Goal: Transaction & Acquisition: Purchase product/service

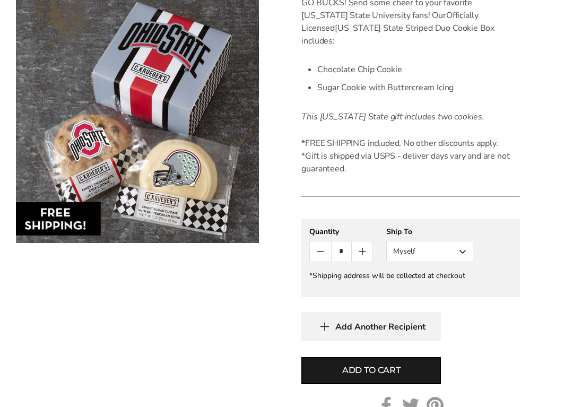
scroll to position [325, 0]
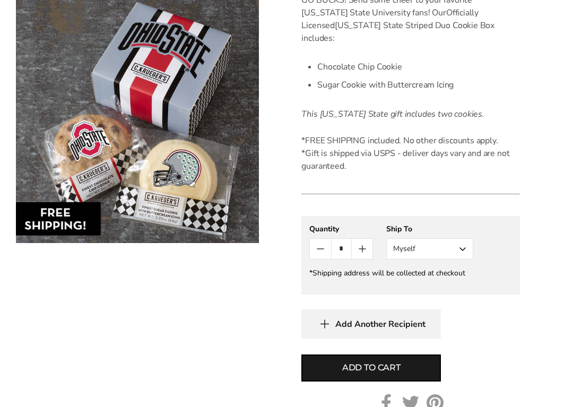
click at [326, 324] on icon "button" at bounding box center [325, 324] width 8 height 0
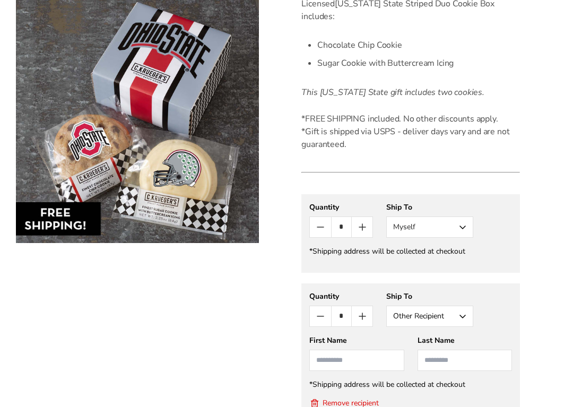
click at [462, 305] on button "Other Recipient" at bounding box center [429, 315] width 87 height 21
click at [457, 346] on button "Other Recipient" at bounding box center [430, 355] width 86 height 19
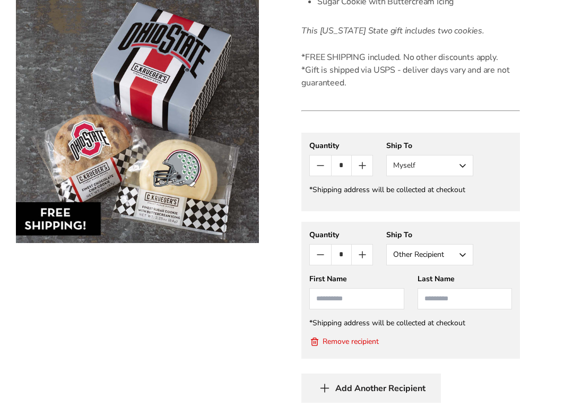
scroll to position [409, 0]
click at [370, 287] on input "First Name" at bounding box center [356, 297] width 94 height 21
click at [378, 287] on input "First Name" at bounding box center [356, 297] width 94 height 21
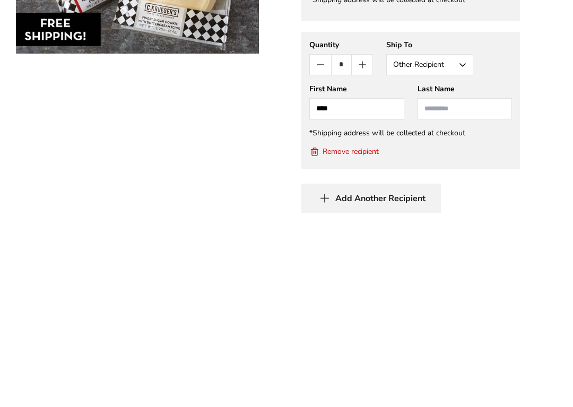
type input "***"
click at [456, 287] on input "Last Name" at bounding box center [464, 297] width 94 height 21
type input "*******"
click at [450, 243] on button "Other Recipient" at bounding box center [429, 253] width 87 height 21
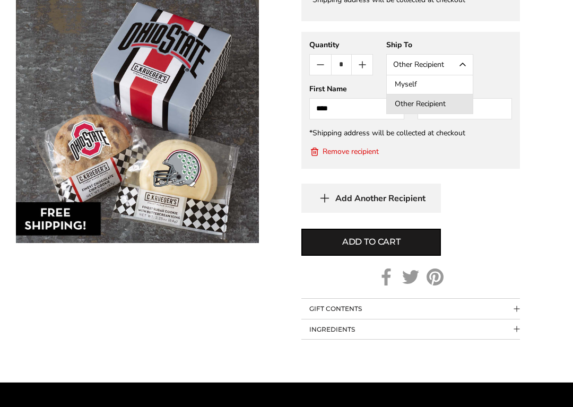
click at [447, 94] on button "Other Recipient" at bounding box center [430, 103] width 86 height 19
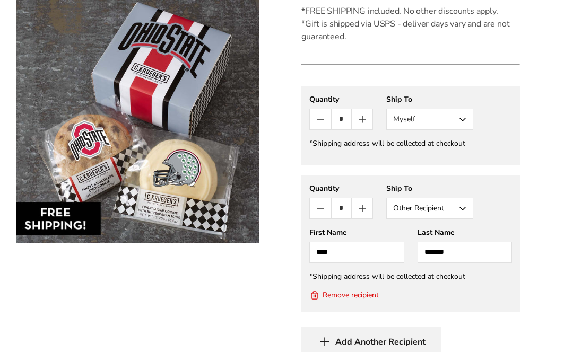
click at [452, 113] on button "Myself" at bounding box center [429, 119] width 87 height 21
click at [449, 149] on button "Other Recipient" at bounding box center [430, 158] width 86 height 19
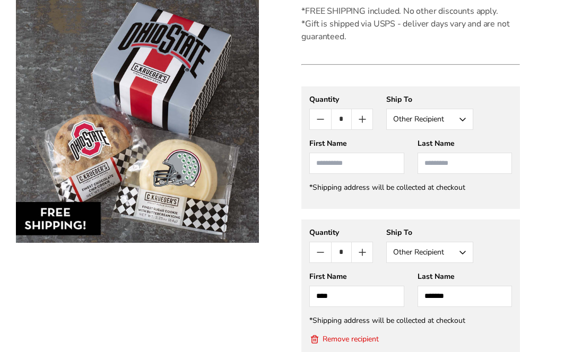
click at [383, 153] on input "First Name" at bounding box center [356, 163] width 94 height 21
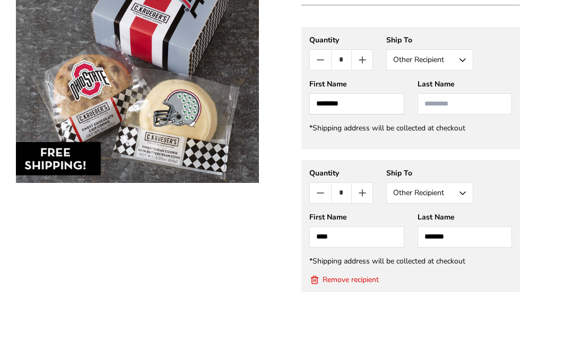
type input "********"
click at [470, 153] on input "Last Name" at bounding box center [464, 163] width 94 height 21
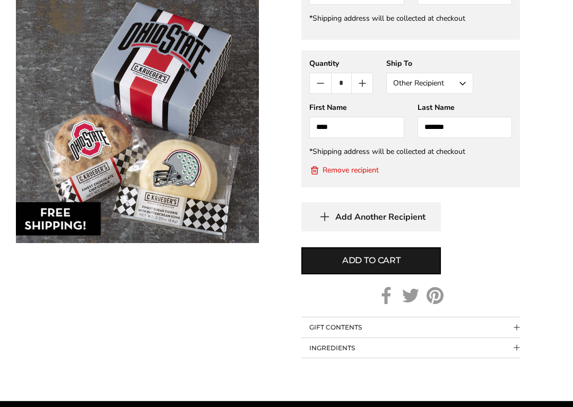
scroll to position [624, 0]
type input "*******"
click at [409, 250] on button "Add to cart" at bounding box center [370, 260] width 139 height 27
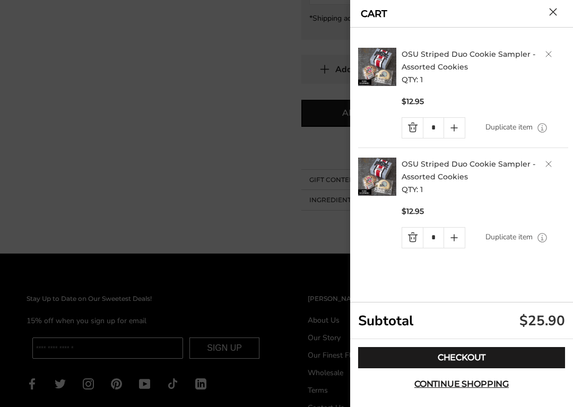
click at [493, 352] on link "Checkout" at bounding box center [461, 357] width 207 height 21
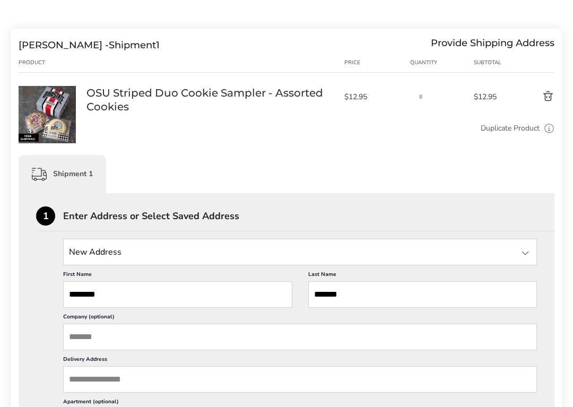
scroll to position [120, 0]
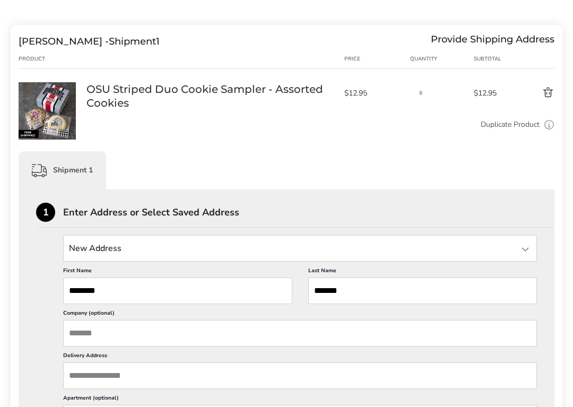
click at [205, 299] on input "********" at bounding box center [177, 290] width 229 height 27
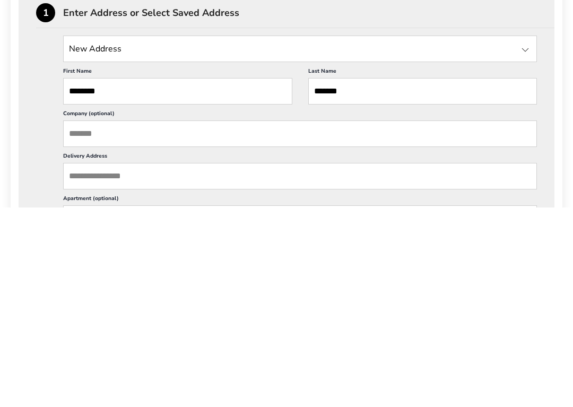
click at [338, 320] on input "Company (optional)" at bounding box center [300, 333] width 474 height 27
click at [279, 352] on input "Delivery Address" at bounding box center [300, 375] width 474 height 27
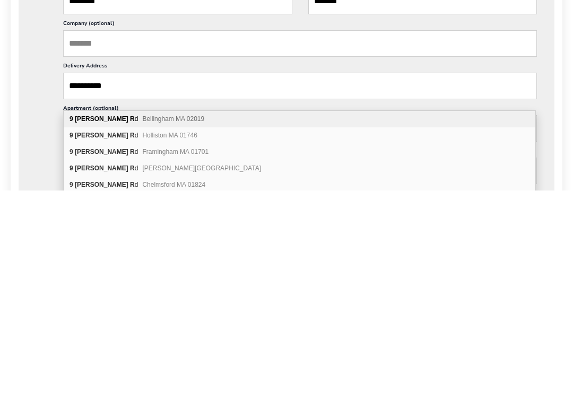
scroll to position [410, 0]
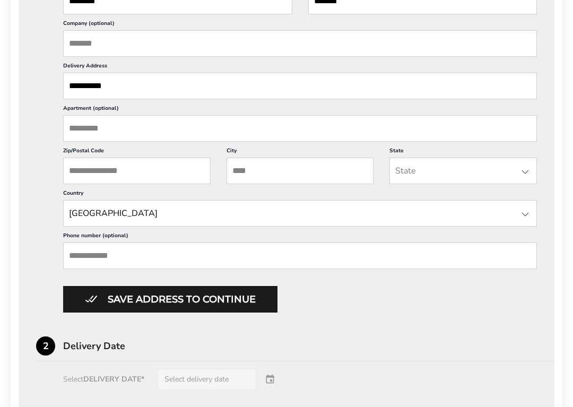
type input "**********"
click at [183, 184] on input "Zip/Postal Code" at bounding box center [136, 171] width 147 height 27
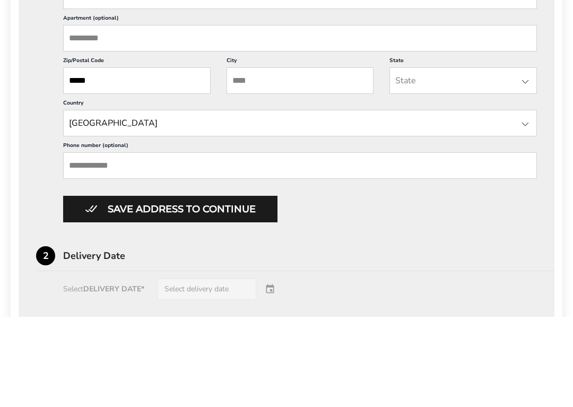
type input "*****"
click at [329, 158] on input "City" at bounding box center [299, 171] width 147 height 27
type input "******"
click at [446, 158] on input "State" at bounding box center [462, 171] width 147 height 27
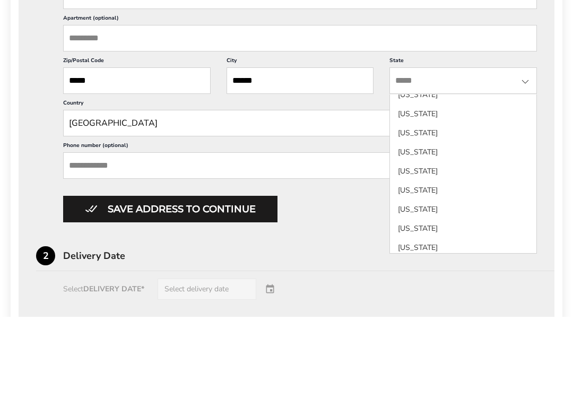
scroll to position [463, 0]
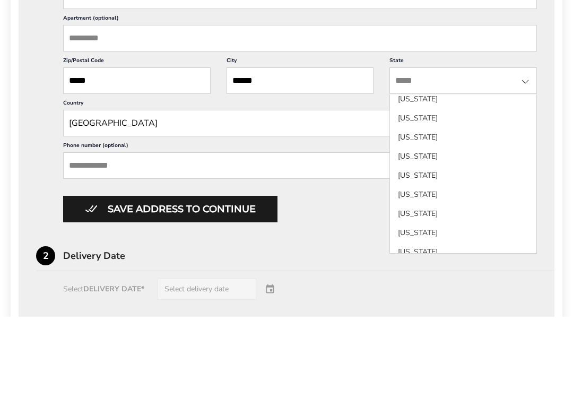
click at [442, 199] on li "Massachusetts" at bounding box center [463, 208] width 146 height 19
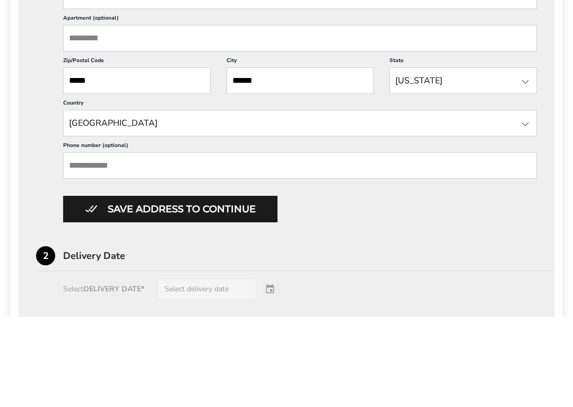
scroll to position [500, 0]
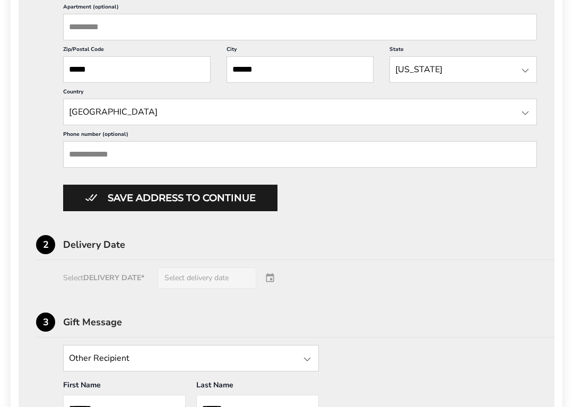
click at [97, 212] on button "Save address to continue" at bounding box center [170, 198] width 214 height 27
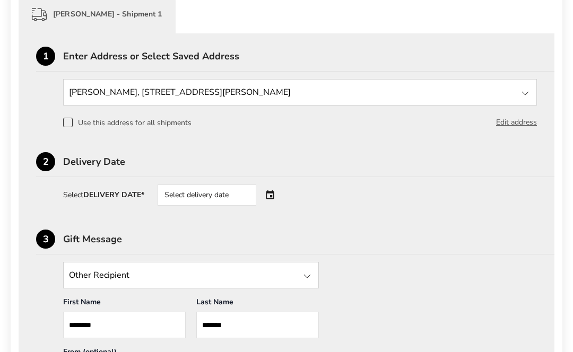
scroll to position [275, 0]
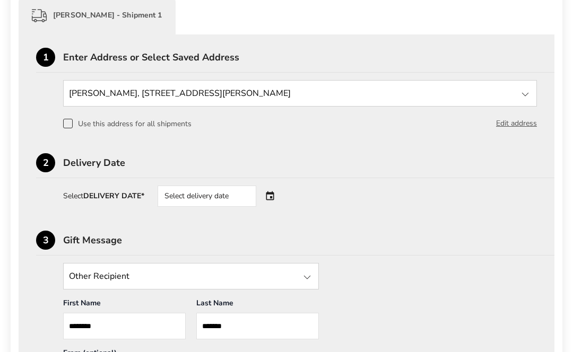
click at [237, 198] on div "Select delivery date" at bounding box center [207, 196] width 99 height 21
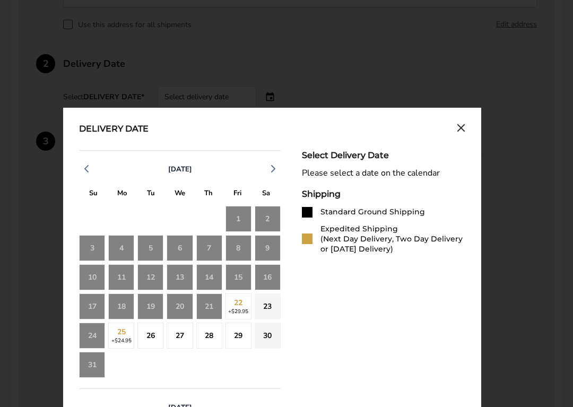
scroll to position [376, 0]
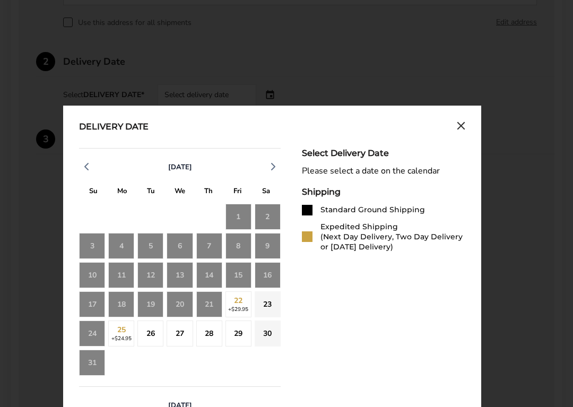
click at [277, 307] on div "23" at bounding box center [268, 305] width 26 height 26
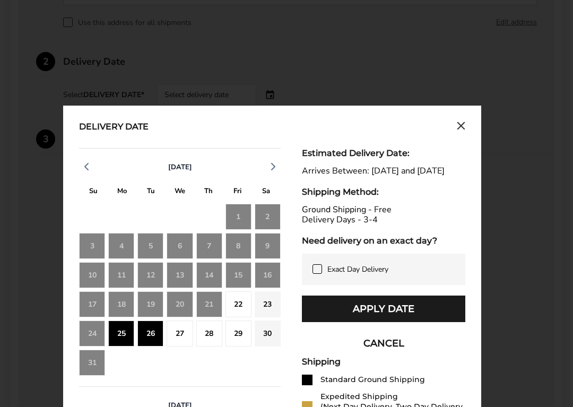
scroll to position [377, 0]
click at [317, 273] on icon at bounding box center [317, 269] width 8 height 8
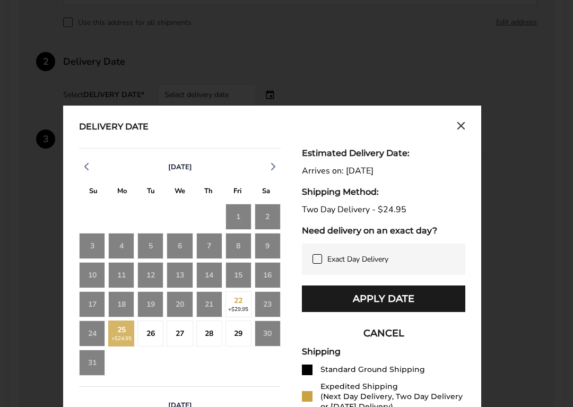
click at [150, 343] on div "26" at bounding box center [150, 333] width 26 height 26
click at [315, 257] on icon at bounding box center [317, 259] width 8 height 8
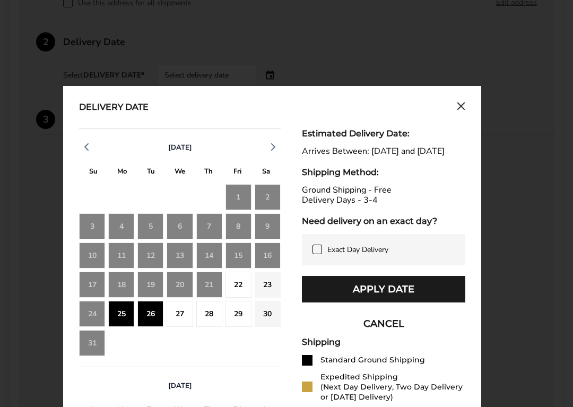
scroll to position [404, 0]
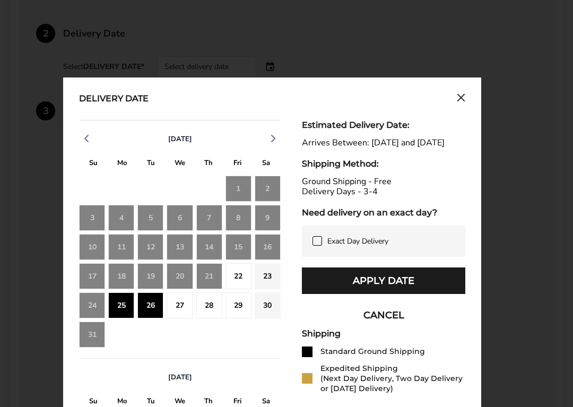
click at [242, 311] on div "29" at bounding box center [238, 306] width 26 height 26
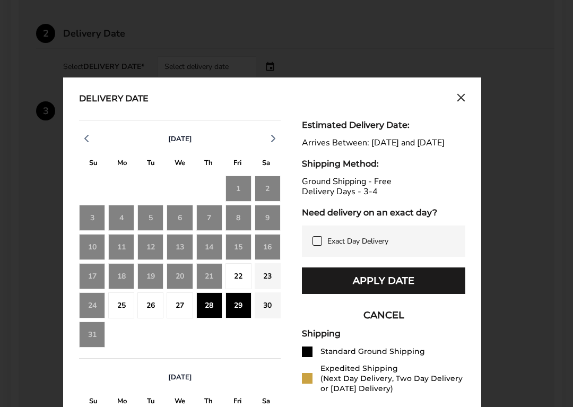
click at [441, 289] on button "Apply Date" at bounding box center [383, 280] width 163 height 27
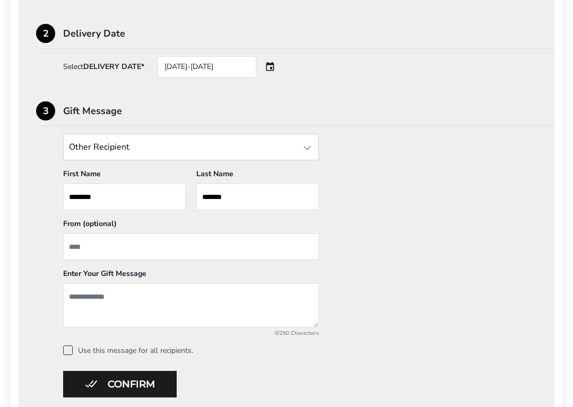
click at [285, 145] on input "State" at bounding box center [191, 147] width 256 height 27
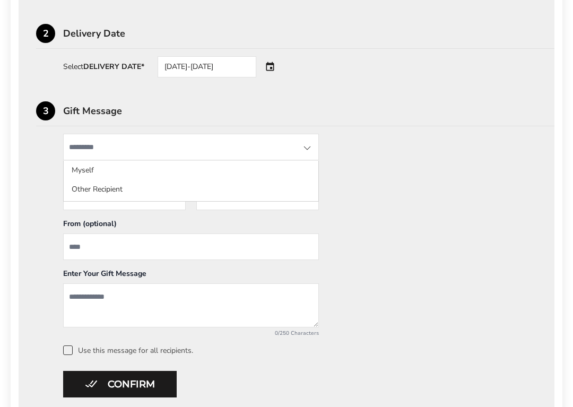
scroll to position [404, 0]
click at [483, 132] on div "3 Gift Message Other Recipient Myself Other Recipient First Name * Enter recipi…" at bounding box center [286, 228] width 501 height 253
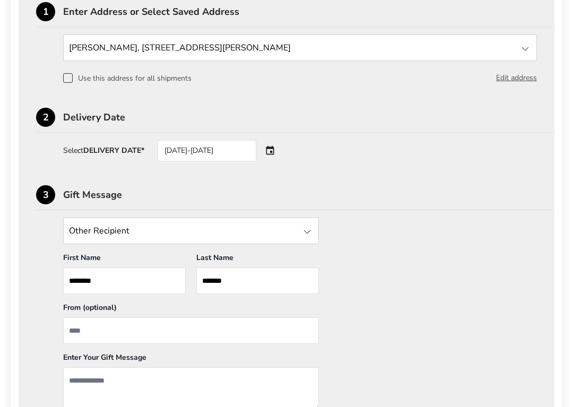
scroll to position [326, 0]
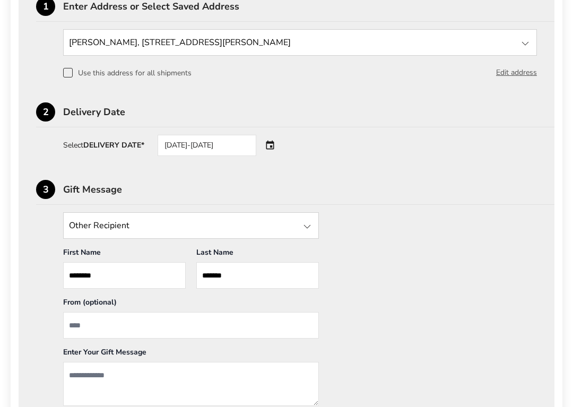
click at [286, 234] on input "State" at bounding box center [191, 225] width 256 height 27
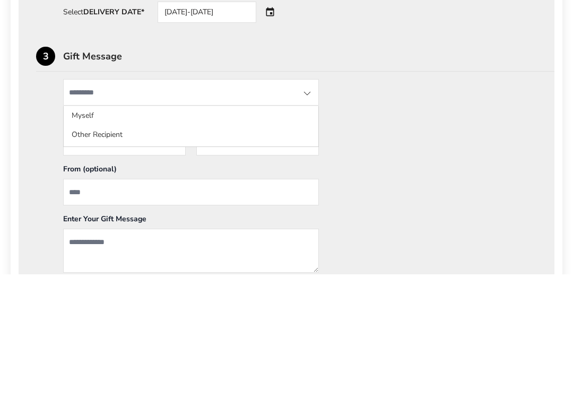
click at [143, 258] on li "Other Recipient" at bounding box center [191, 267] width 255 height 19
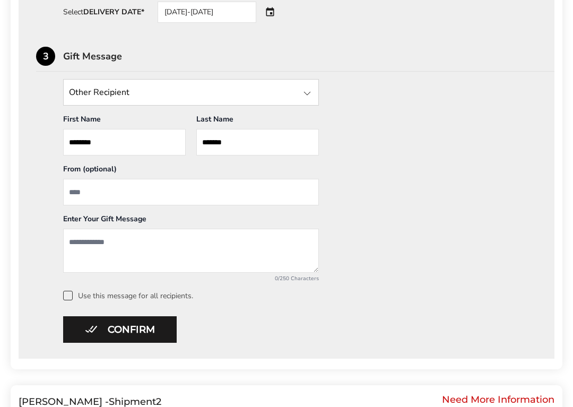
click at [118, 143] on input "********" at bounding box center [124, 142] width 123 height 27
type input "*"
click at [259, 206] on input "From" at bounding box center [191, 192] width 256 height 27
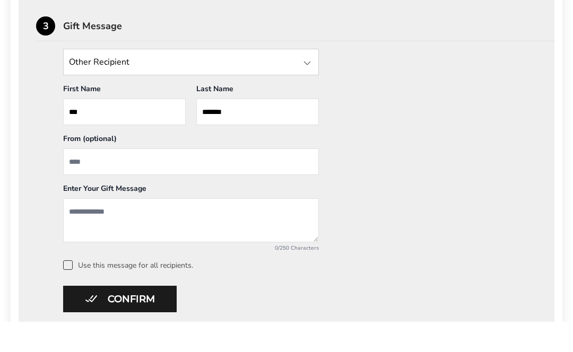
click at [292, 80] on input "State" at bounding box center [191, 93] width 256 height 27
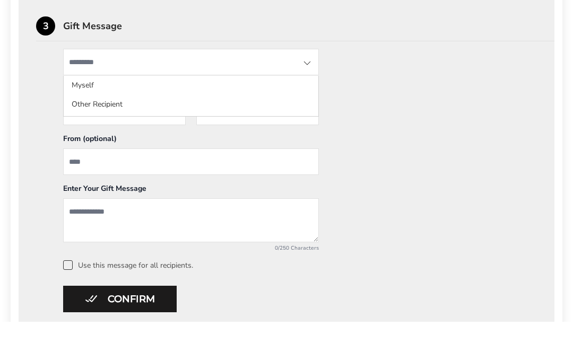
click at [204, 126] on li "Other Recipient" at bounding box center [191, 135] width 255 height 19
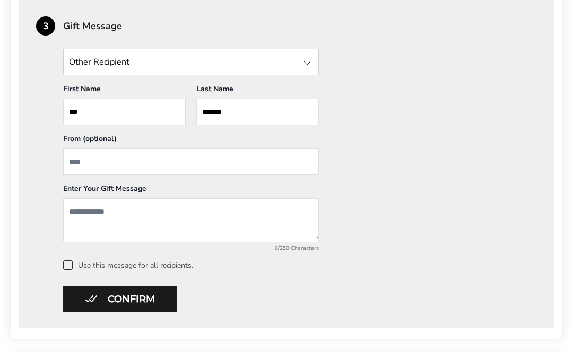
click at [132, 112] on input "***" at bounding box center [124, 112] width 123 height 27
type input "*"
type input "********"
click at [76, 163] on input "From" at bounding box center [191, 161] width 256 height 27
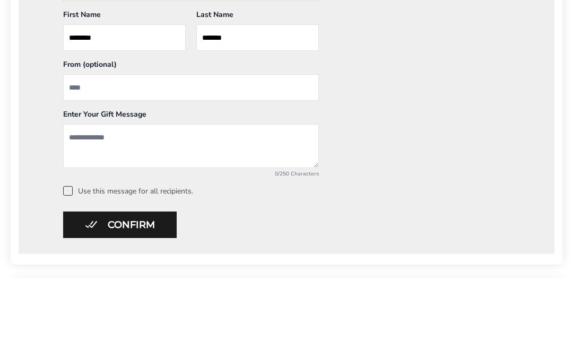
click at [76, 198] on textarea "Add a message" at bounding box center [191, 220] width 256 height 44
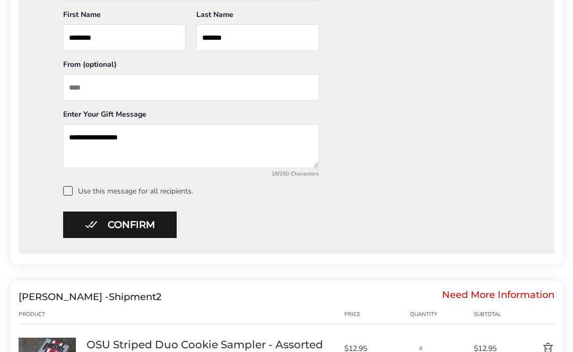
type textarea "**********"
click at [74, 195] on label "Use this message for all recipients." at bounding box center [300, 191] width 474 height 10
click at [161, 233] on button "Confirm" at bounding box center [119, 225] width 113 height 27
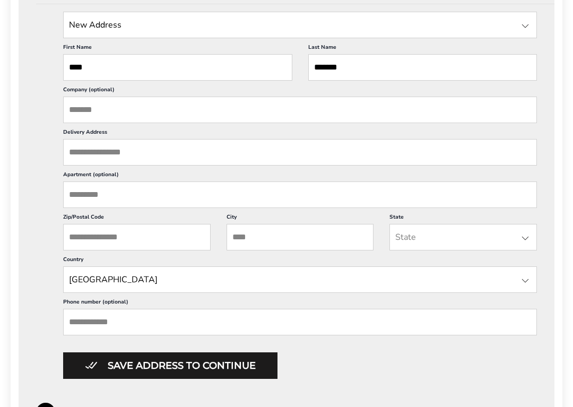
scroll to position [560, 0]
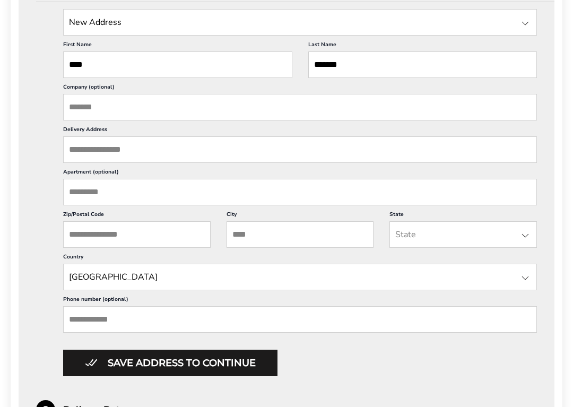
click at [176, 163] on input "Delivery Address" at bounding box center [300, 149] width 474 height 27
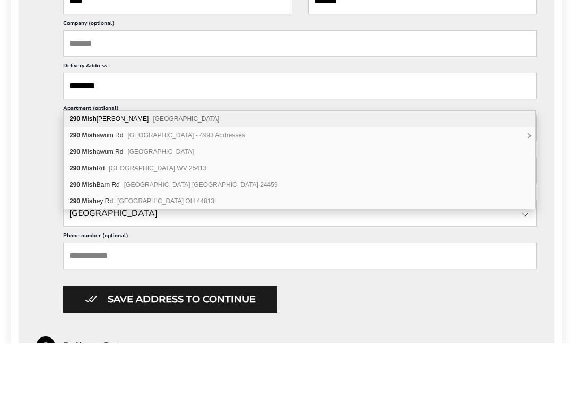
click at [221, 195] on span "Woburn MA 01801 - 4993 Addresses" at bounding box center [186, 198] width 118 height 7
click at [171, 212] on span "Woburn MA 01801" at bounding box center [160, 215] width 66 height 7
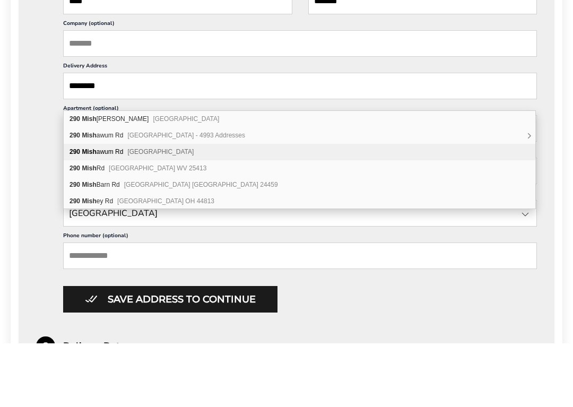
scroll to position [624, 0]
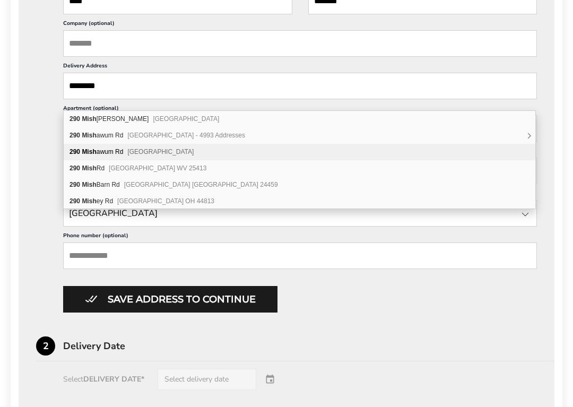
type input "**********"
type input "******"
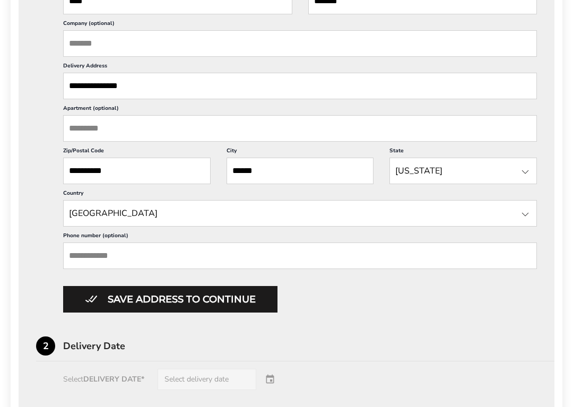
click at [152, 142] on input "Apartment (optional)" at bounding box center [300, 128] width 474 height 27
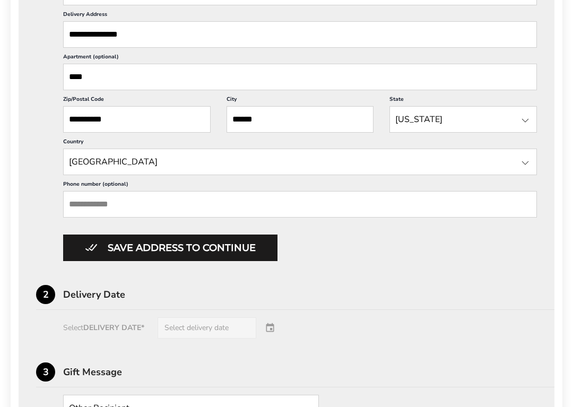
scroll to position [675, 0]
type input "****"
click at [247, 261] on button "Save address to continue" at bounding box center [170, 247] width 214 height 27
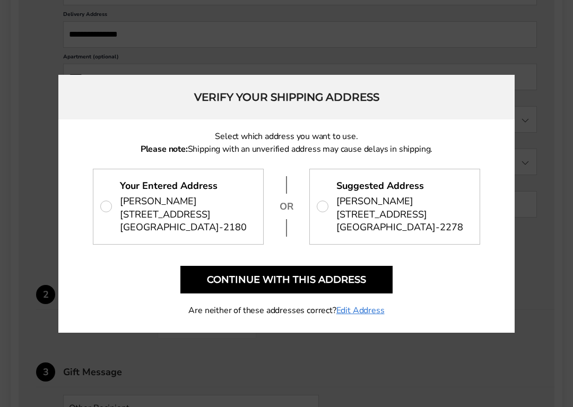
click at [365, 288] on button "Continue with this address" at bounding box center [286, 280] width 212 height 28
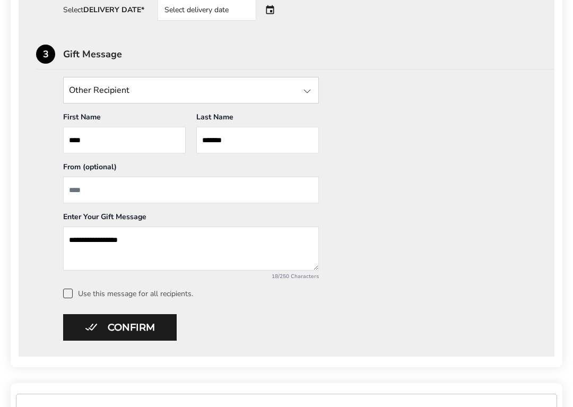
click at [176, 191] on input "From" at bounding box center [191, 190] width 256 height 27
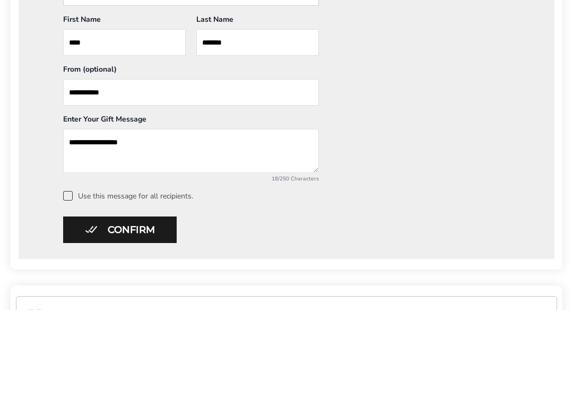
scroll to position [773, 0]
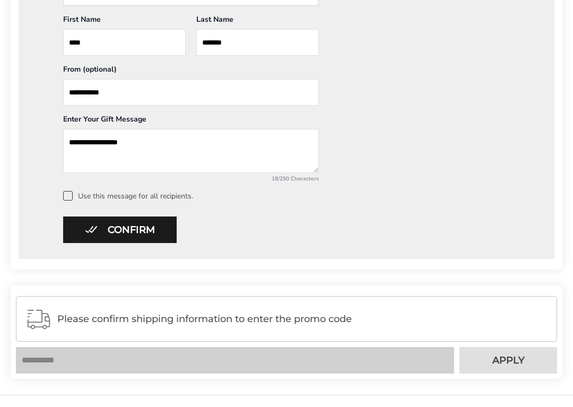
type input "**********"
click at [139, 230] on button "Confirm" at bounding box center [119, 229] width 113 height 27
click at [73, 196] on label "Use this message for all recipients." at bounding box center [300, 196] width 474 height 10
click at [142, 234] on button "Confirm" at bounding box center [119, 229] width 113 height 27
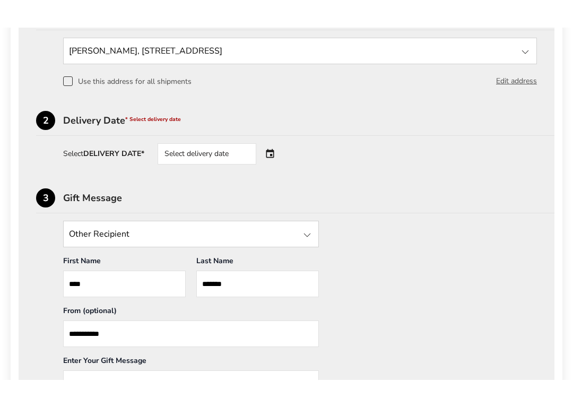
scroll to position [559, 0]
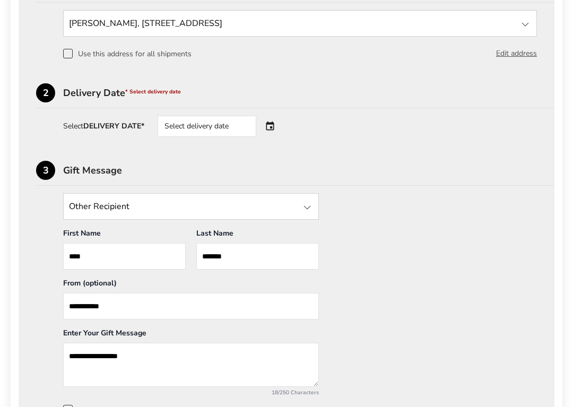
click at [235, 127] on div "Select delivery date" at bounding box center [207, 126] width 99 height 21
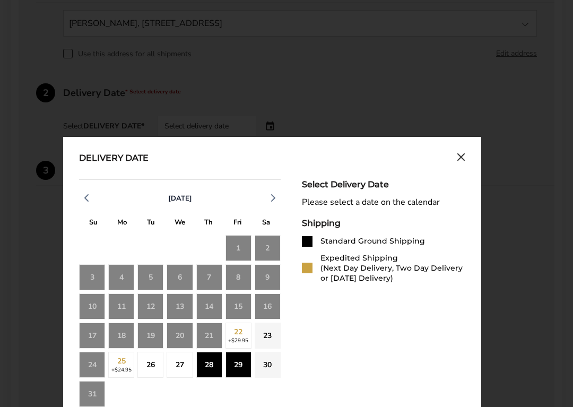
click at [242, 352] on div "29" at bounding box center [238, 365] width 26 height 26
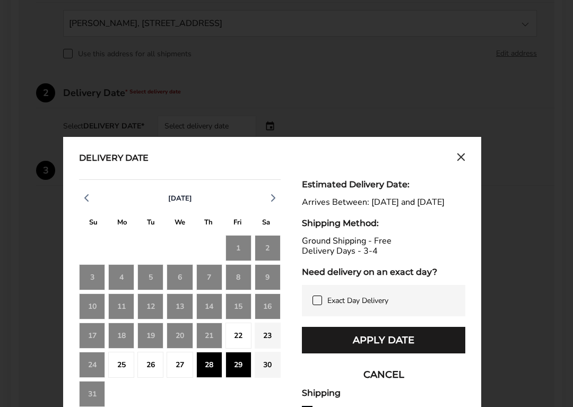
click at [432, 343] on button "Apply Date" at bounding box center [383, 340] width 163 height 27
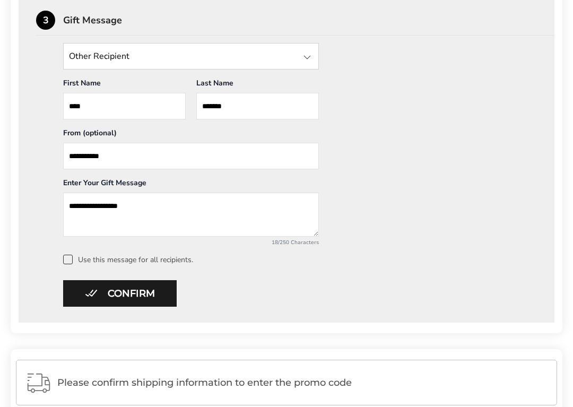
click at [147, 295] on button "Confirm" at bounding box center [119, 293] width 113 height 27
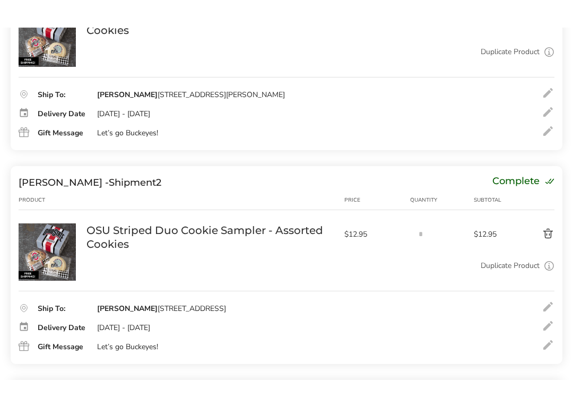
scroll to position [220, 0]
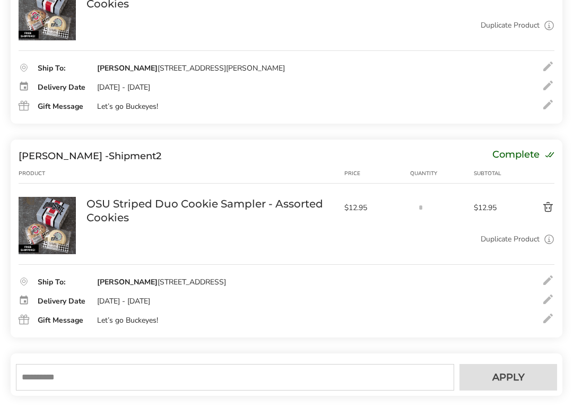
click at [552, 108] on div at bounding box center [547, 104] width 13 height 13
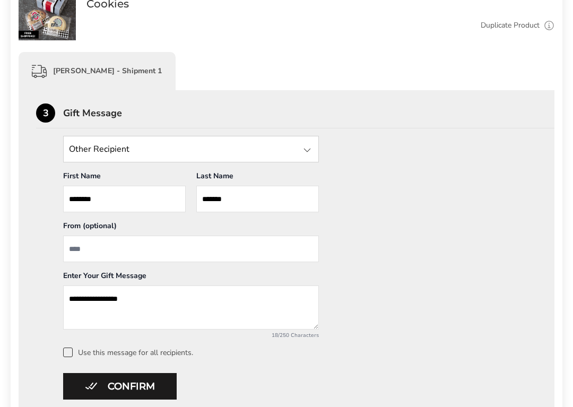
click at [181, 249] on input "From" at bounding box center [191, 248] width 256 height 27
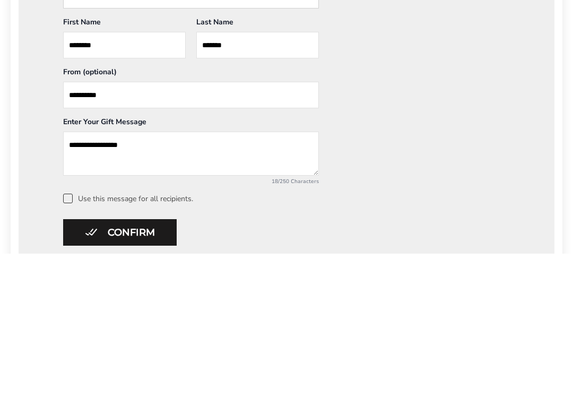
type input "**********"
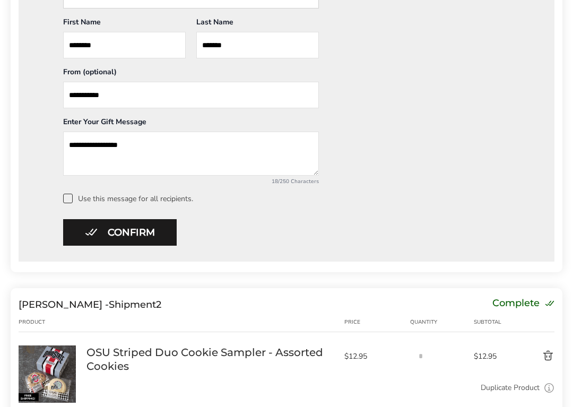
click at [144, 229] on button "Confirm" at bounding box center [119, 232] width 113 height 27
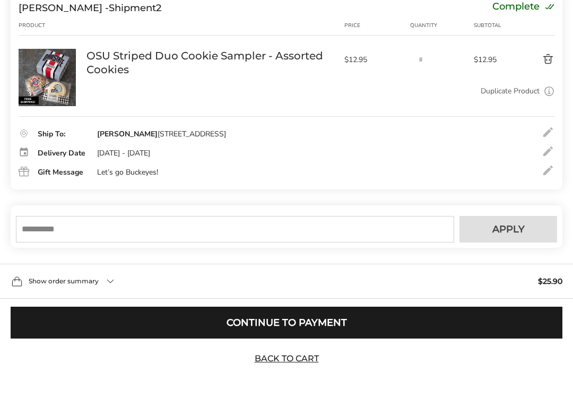
click at [546, 172] on div at bounding box center [547, 170] width 13 height 13
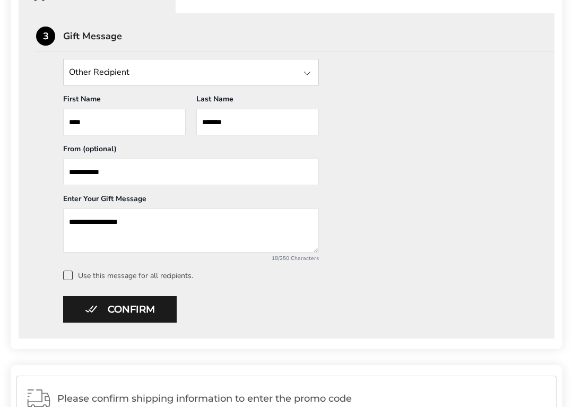
click at [155, 310] on button "Confirm" at bounding box center [119, 309] width 113 height 27
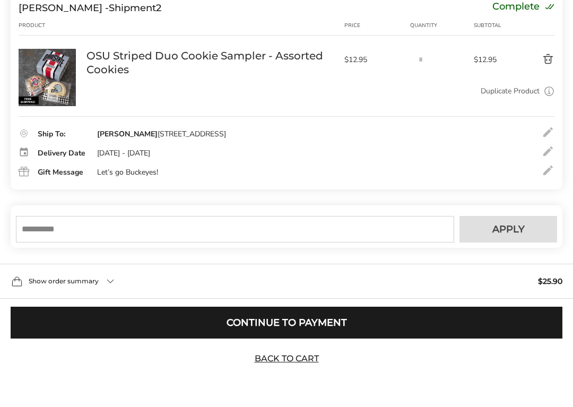
click at [327, 320] on button "Continue to Payment" at bounding box center [287, 323] width 552 height 32
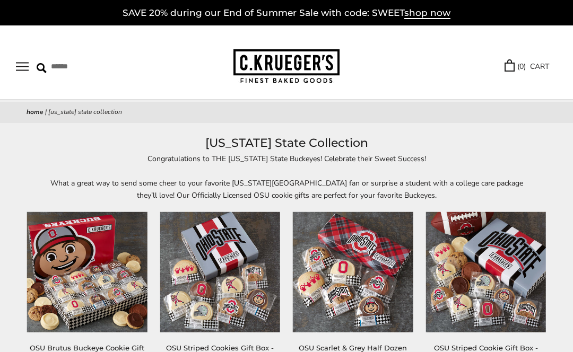
click at [17, 64] on button "Open navigation" at bounding box center [22, 66] width 13 height 9
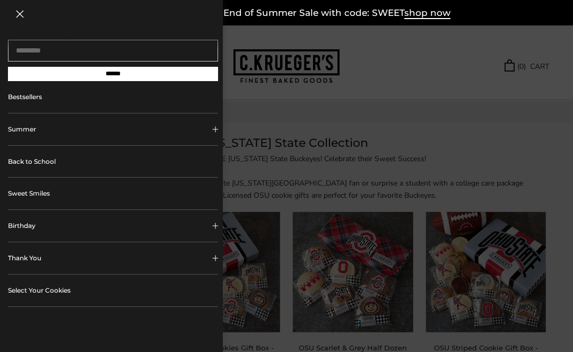
scroll to position [9, 0]
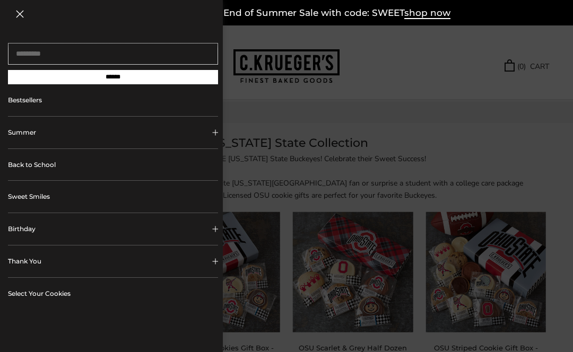
click at [44, 167] on link "Back to School" at bounding box center [113, 165] width 210 height 32
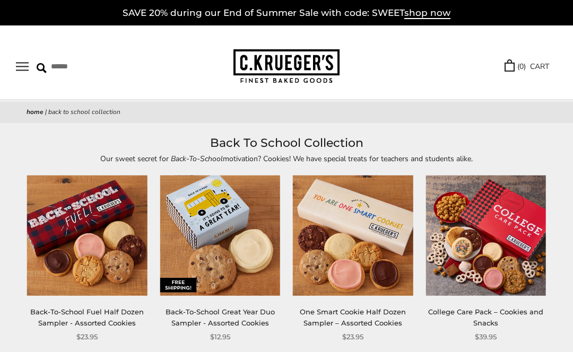
click at [19, 66] on button "Open navigation" at bounding box center [22, 66] width 13 height 9
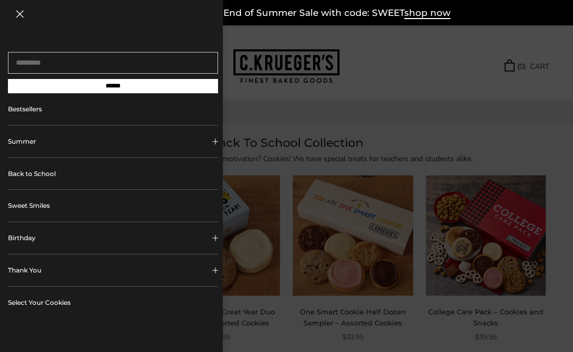
click at [135, 105] on link "Bestsellers" at bounding box center [113, 109] width 210 height 32
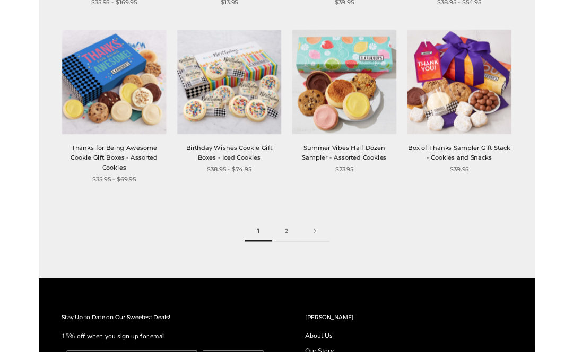
scroll to position [1156, 0]
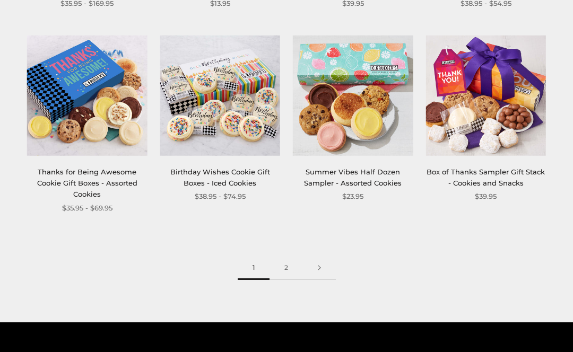
click at [290, 259] on link "2" at bounding box center [285, 268] width 33 height 24
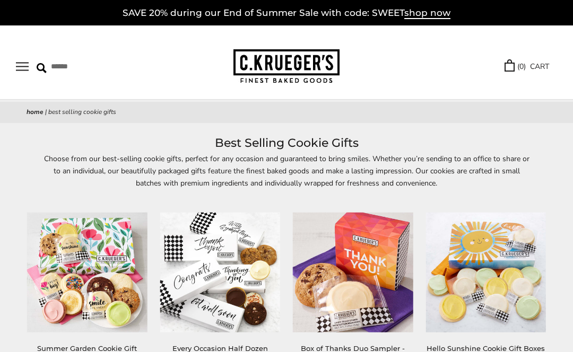
click at [59, 66] on input "Search" at bounding box center [91, 66] width 109 height 16
type input "**********"
click at [194, 73] on input "******" at bounding box center [189, 65] width 29 height 14
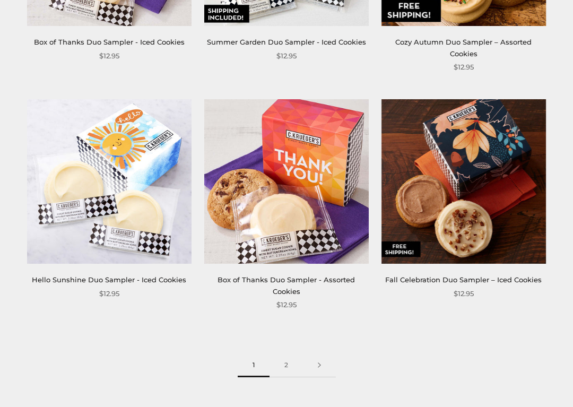
scroll to position [2713, 0]
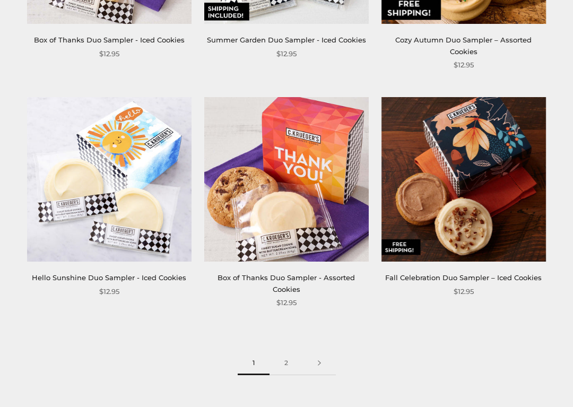
click at [288, 352] on link "2" at bounding box center [285, 364] width 33 height 24
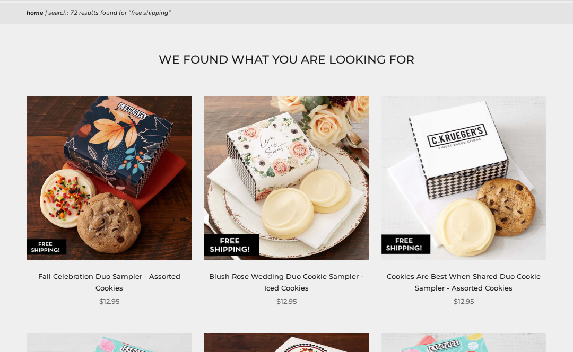
scroll to position [84, 0]
